Goal: Obtain resource: Obtain resource

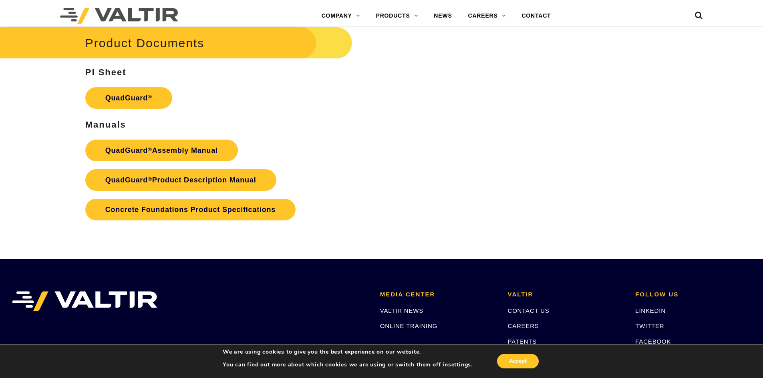
scroll to position [1642, 0]
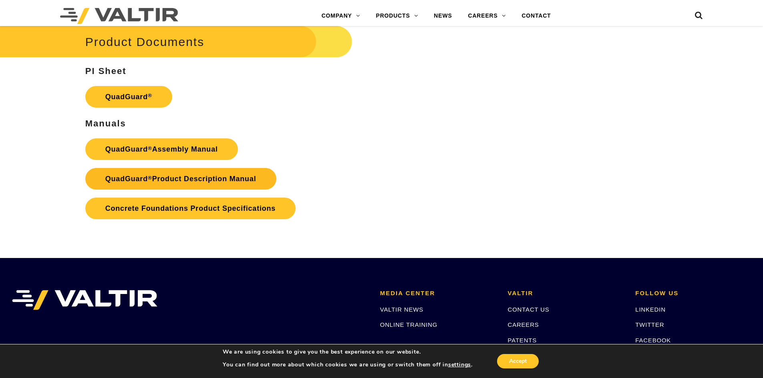
click at [190, 180] on link "QuadGuard ® Product Description Manual" at bounding box center [180, 179] width 191 height 22
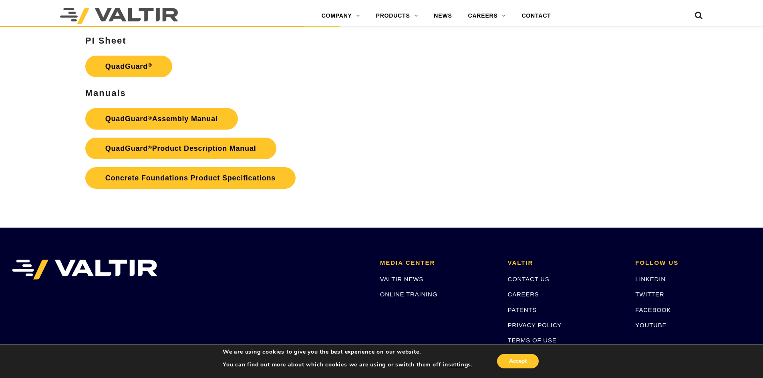
scroll to position [1562, 0]
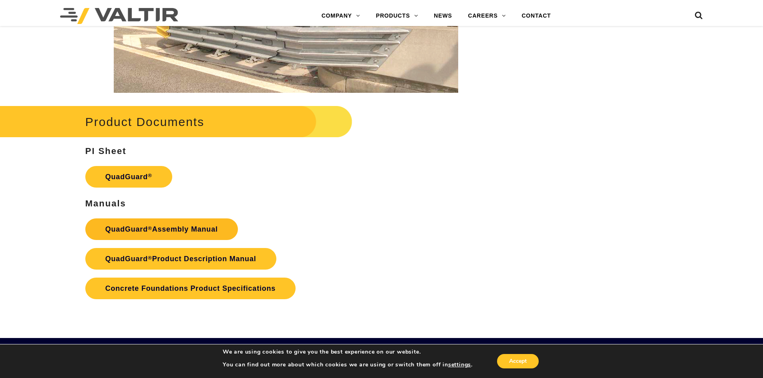
click at [167, 229] on link "QuadGuard ® Assembly Manual" at bounding box center [161, 230] width 153 height 22
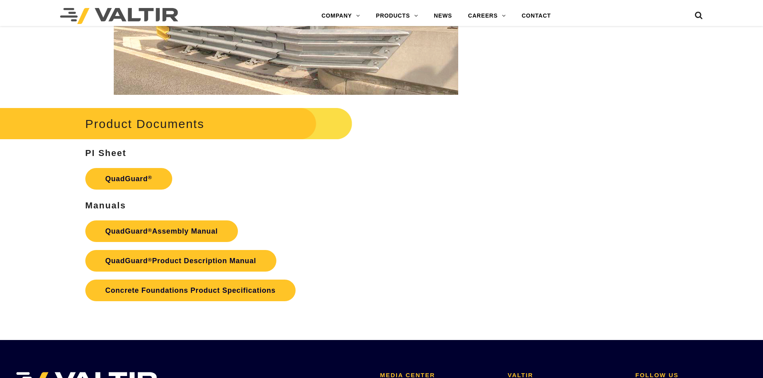
scroll to position [1562, 0]
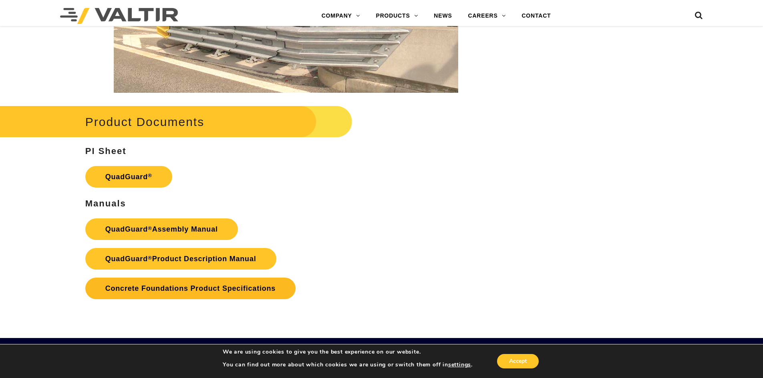
click at [198, 289] on link "Concrete Foundations Product Specifications" at bounding box center [190, 289] width 210 height 22
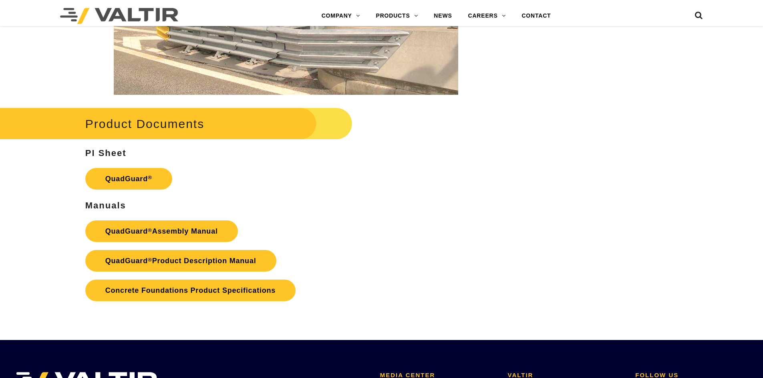
scroll to position [1562, 0]
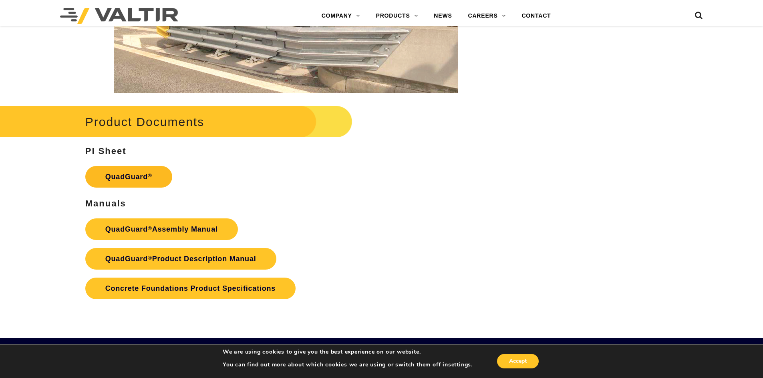
click at [139, 174] on link "QuadGuard ®" at bounding box center [128, 177] width 87 height 22
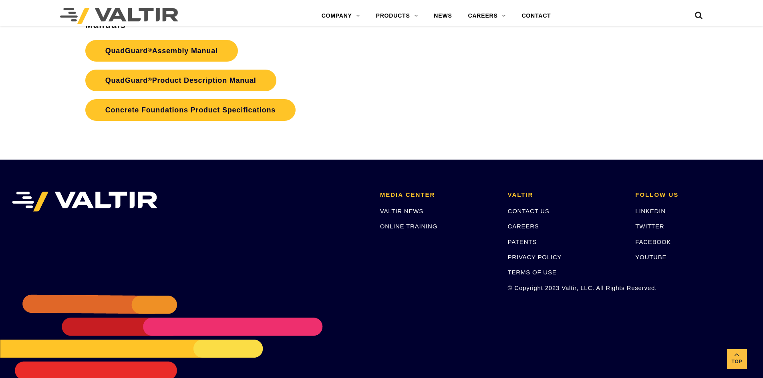
scroll to position [1763, 0]
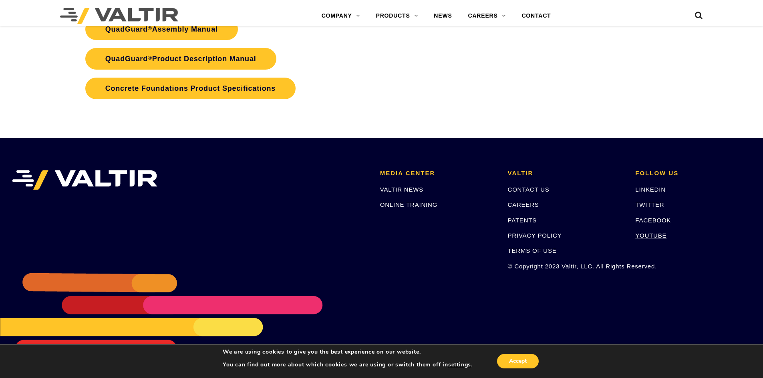
click at [646, 236] on link "YOUTUBE" at bounding box center [650, 235] width 31 height 7
